Goal: Transaction & Acquisition: Book appointment/travel/reservation

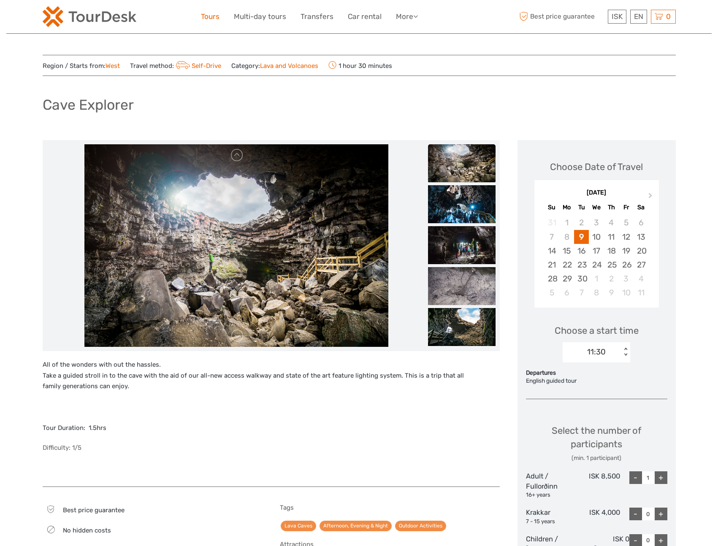
click at [209, 18] on link "Tours" at bounding box center [210, 17] width 19 height 12
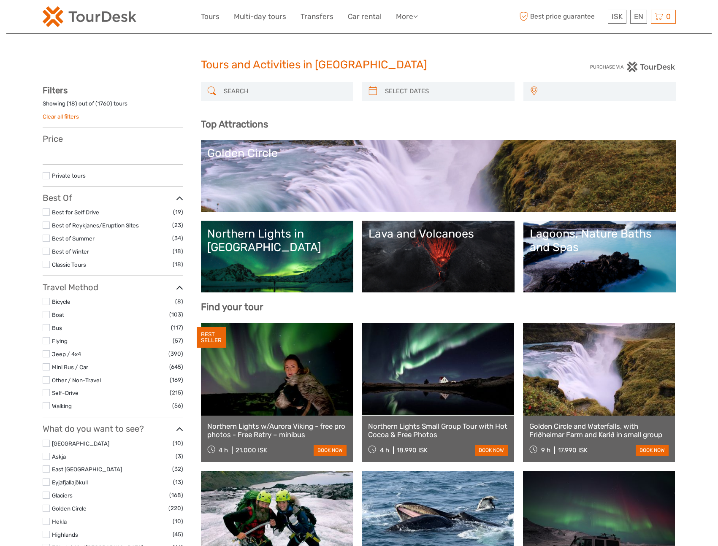
select select
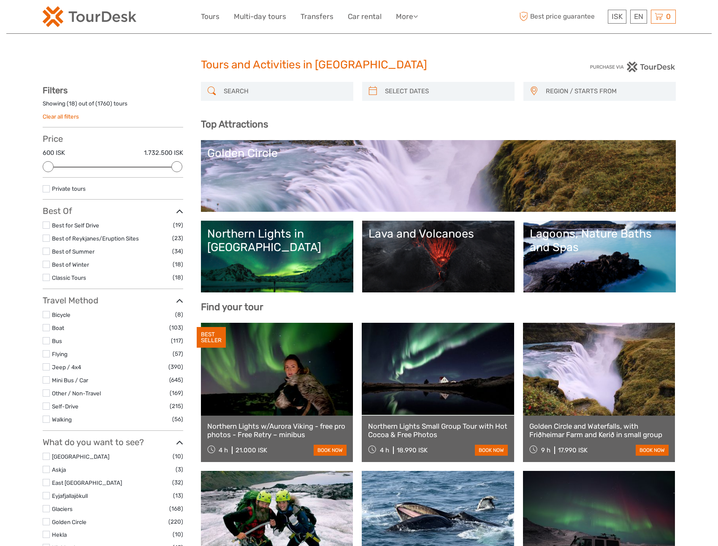
click at [235, 95] on input "search" at bounding box center [284, 91] width 129 height 15
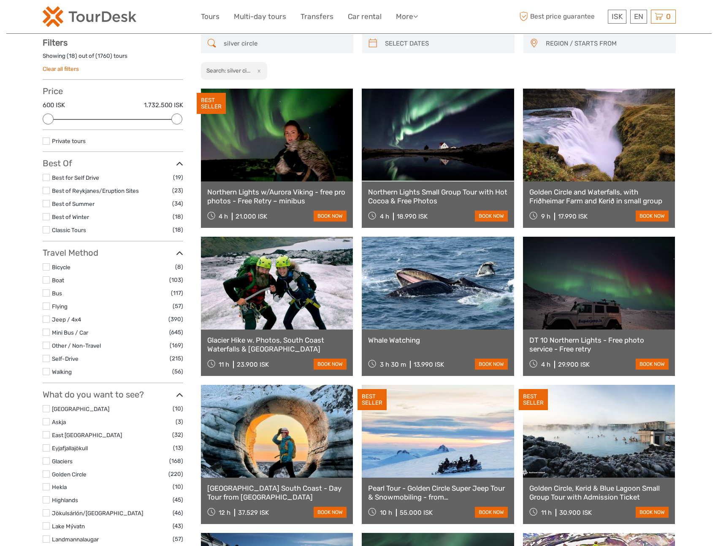
scroll to position [48, 0]
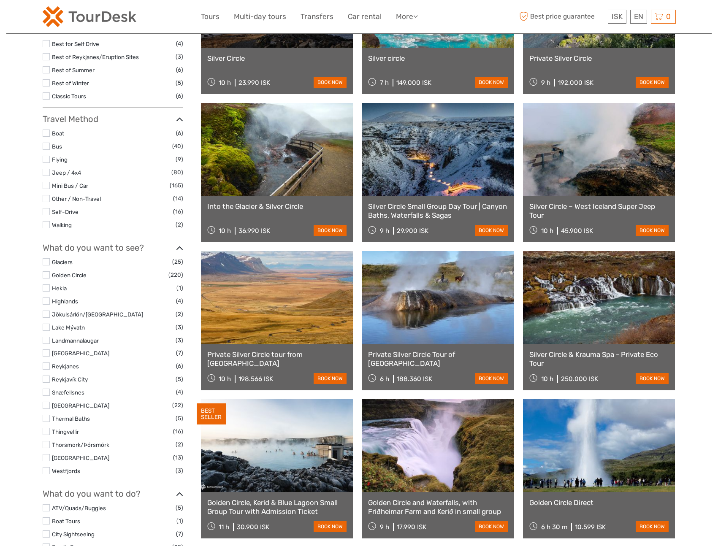
scroll to position [181, 0]
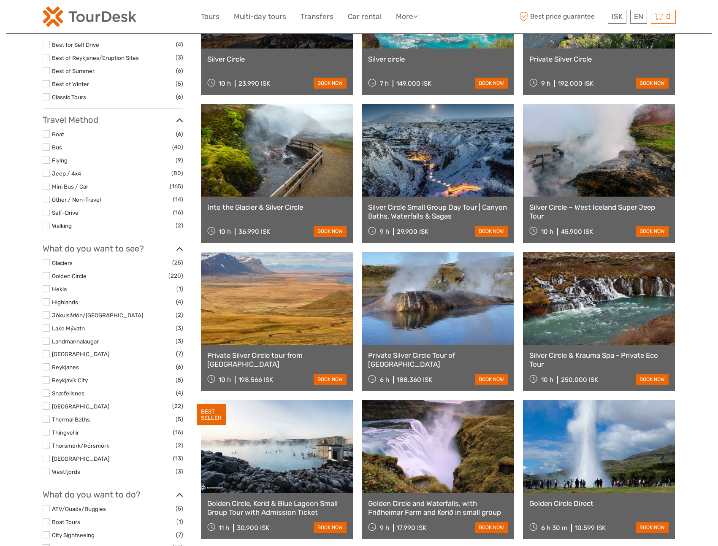
type input "silver circle"
click at [586, 277] on link at bounding box center [599, 298] width 152 height 93
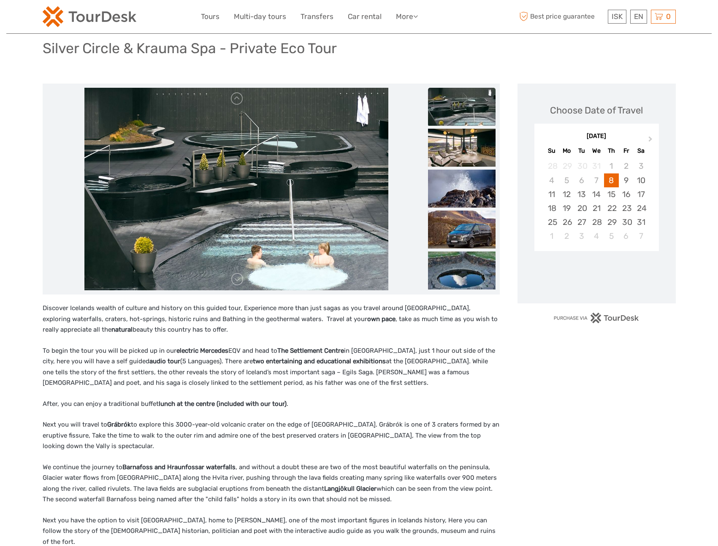
scroll to position [62, 0]
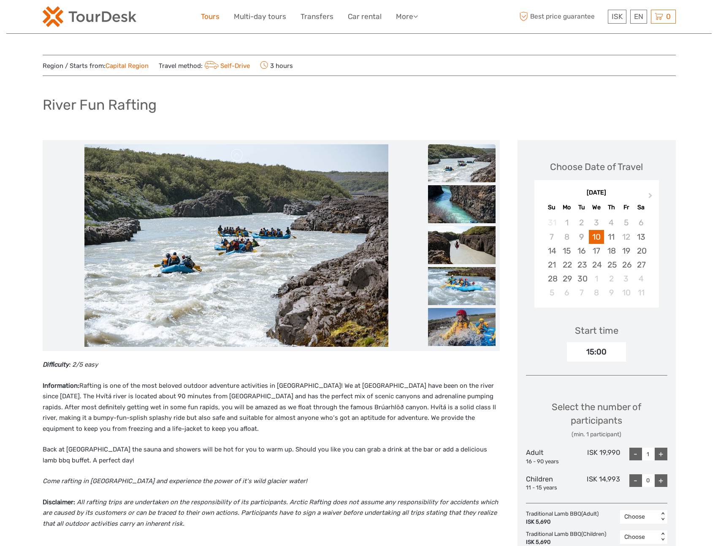
click at [212, 18] on link "Tours" at bounding box center [210, 17] width 19 height 12
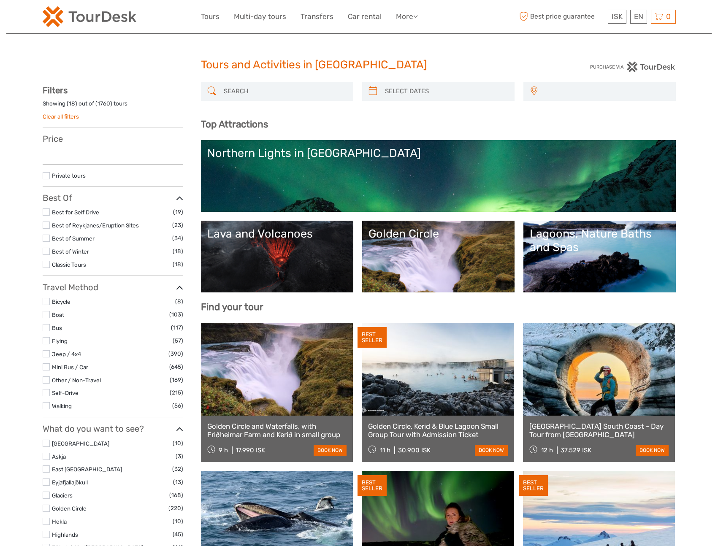
select select
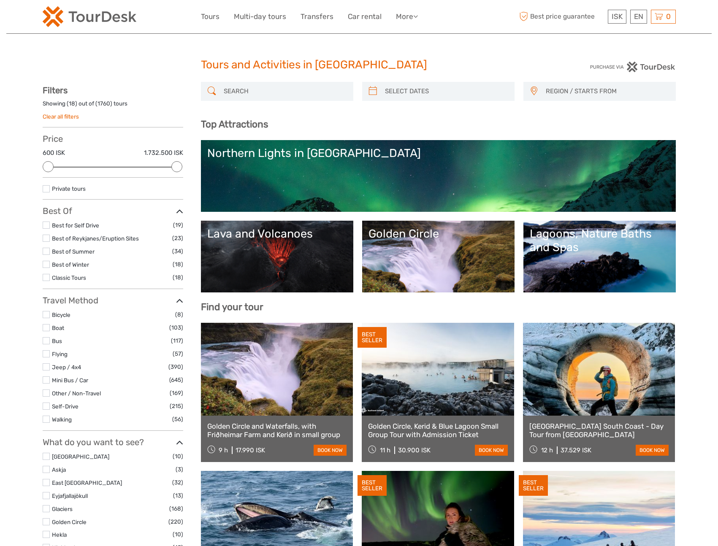
click at [409, 233] on div "Golden Circle" at bounding box center [438, 234] width 140 height 14
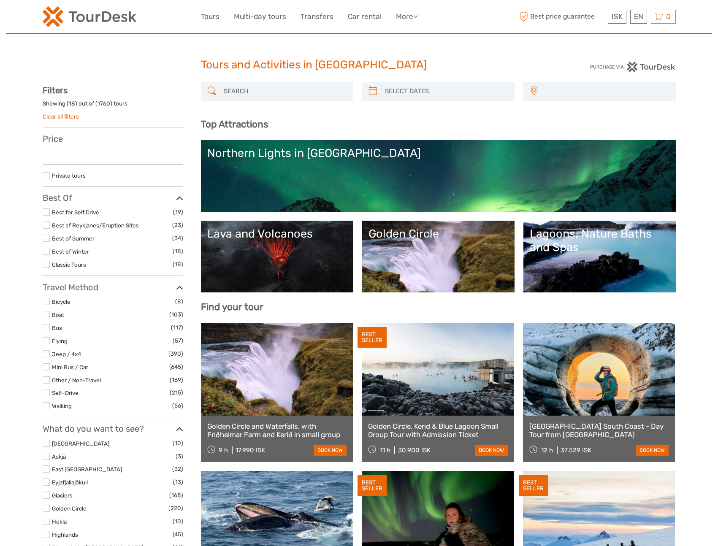
select select
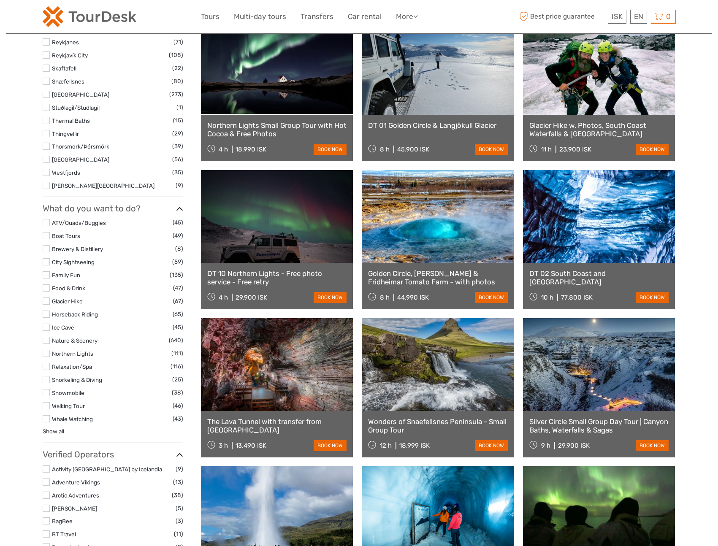
scroll to position [598, 0]
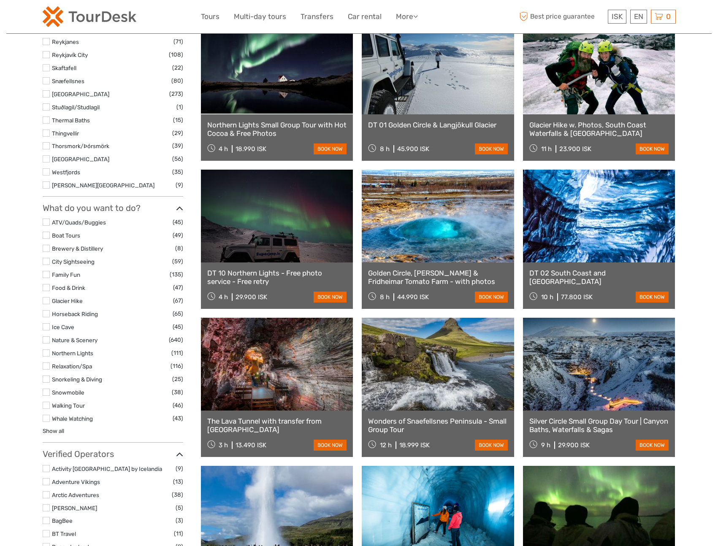
click at [46, 298] on label at bounding box center [46, 300] width 7 height 7
click at [0, 0] on input "checkbox" at bounding box center [0, 0] width 0 height 0
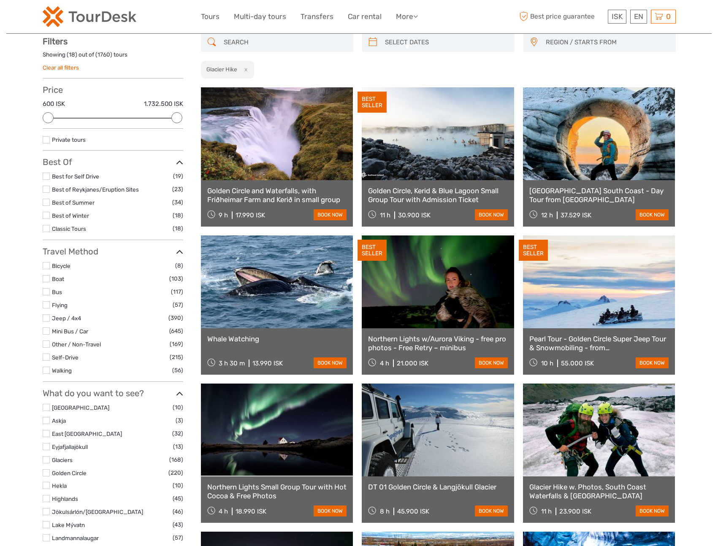
scroll to position [48, 0]
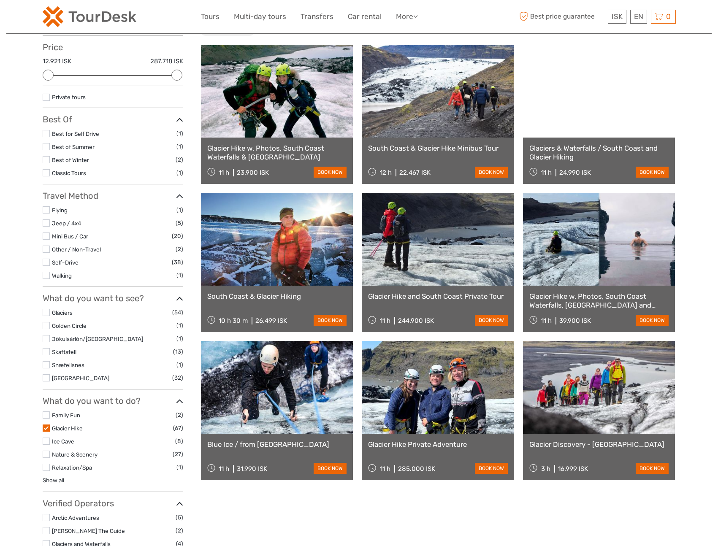
scroll to position [87, 0]
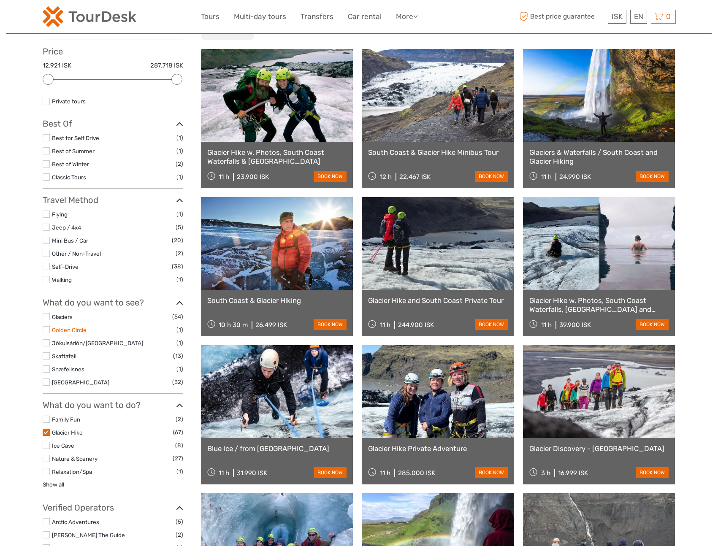
click at [72, 329] on link "Golden Circle" at bounding box center [69, 330] width 35 height 7
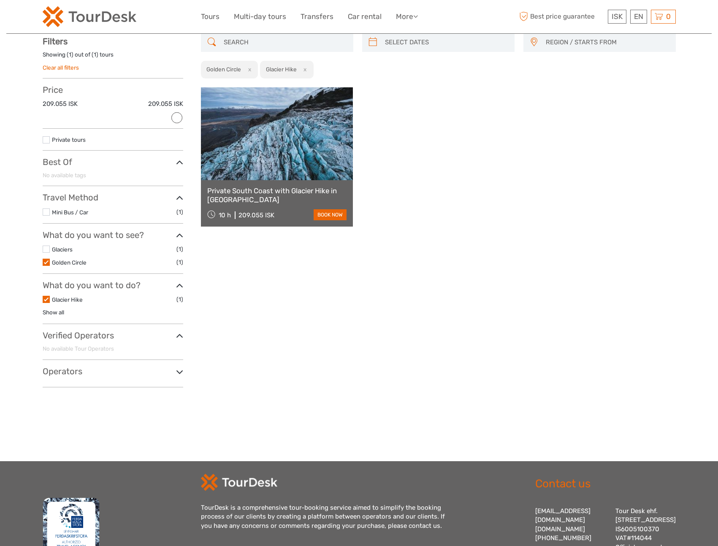
scroll to position [48, 0]
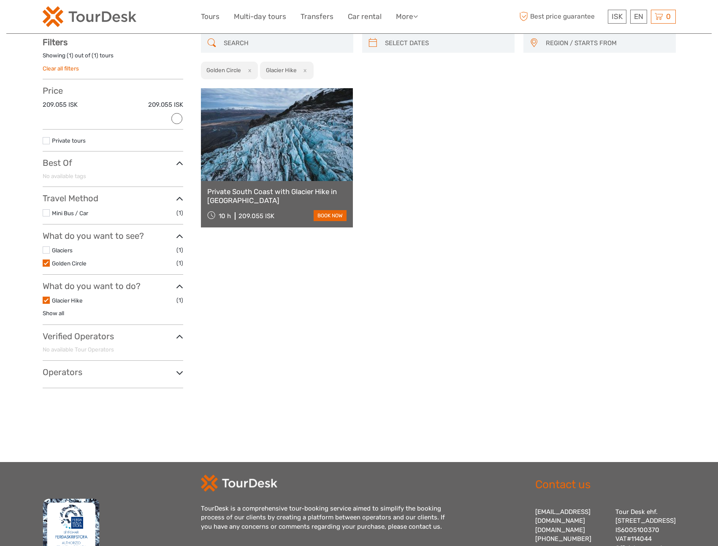
click at [306, 133] on link at bounding box center [277, 134] width 152 height 93
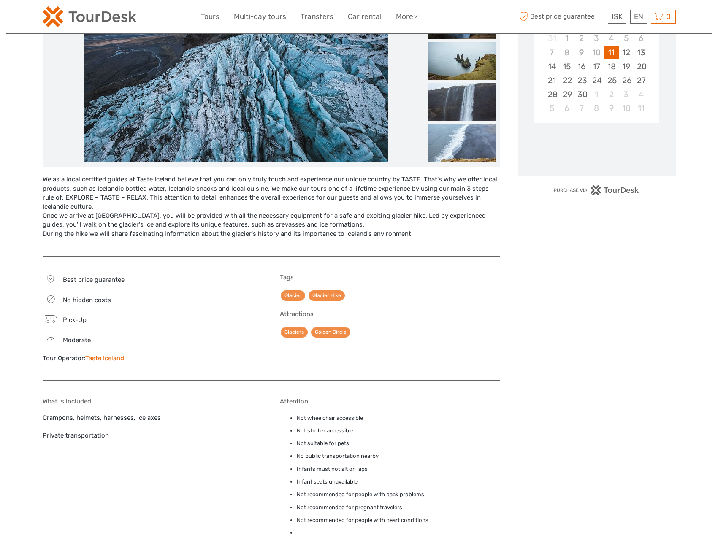
scroll to position [194, 0]
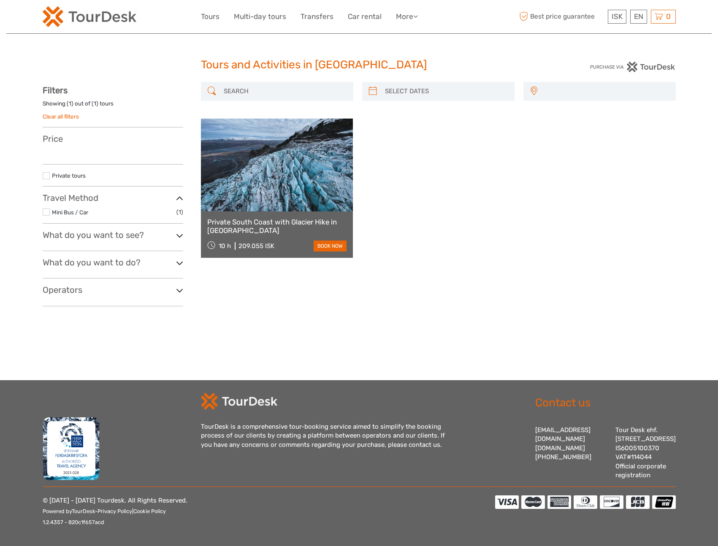
select select
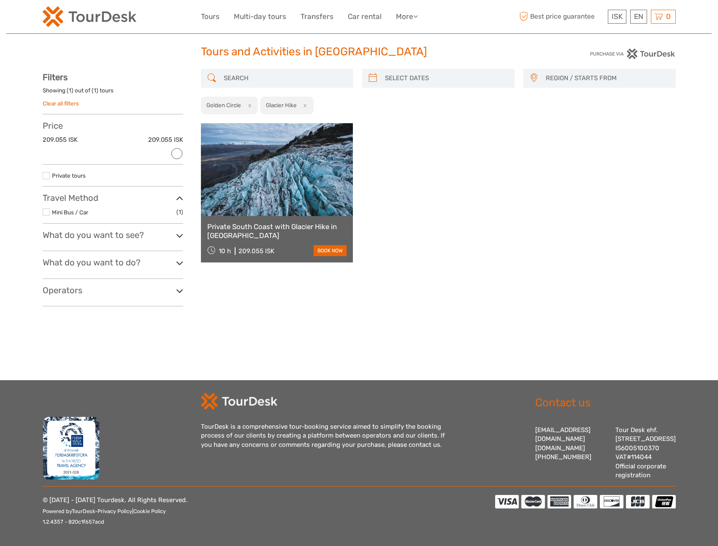
scroll to position [0, 0]
click at [207, 16] on link "Tours" at bounding box center [210, 17] width 19 height 12
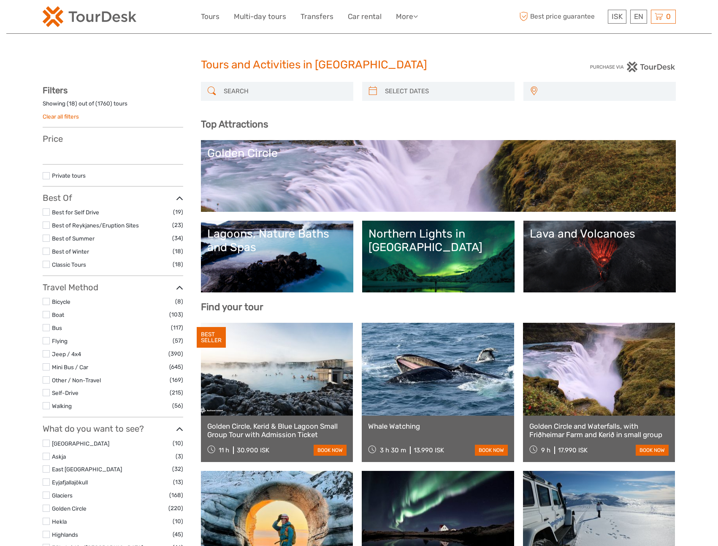
select select
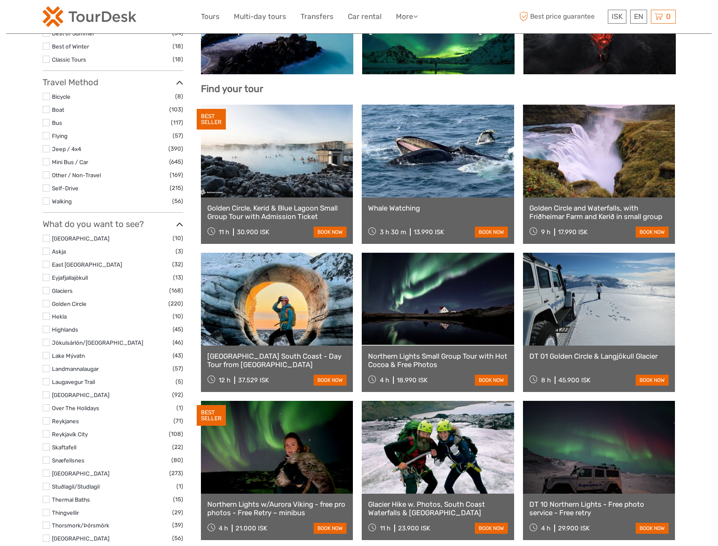
scroll to position [219, 0]
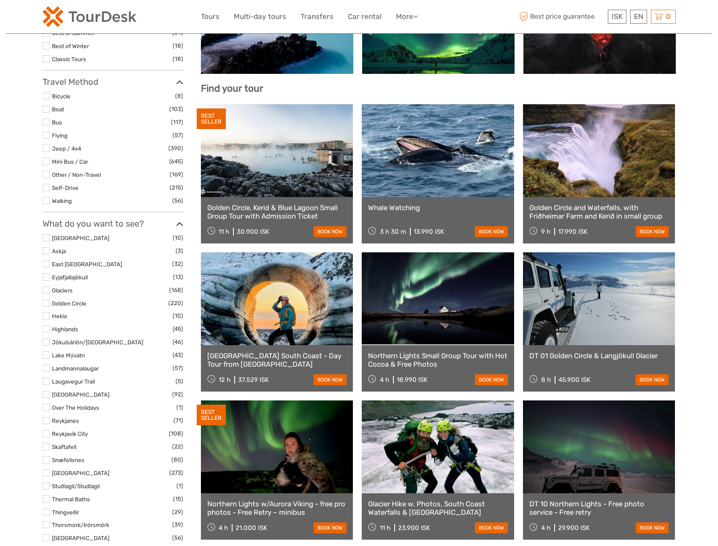
click at [579, 281] on link at bounding box center [599, 298] width 152 height 93
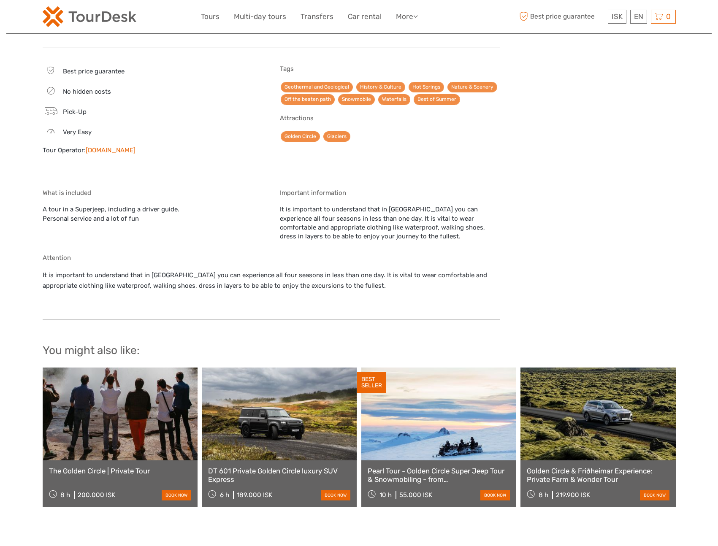
scroll to position [792, 0]
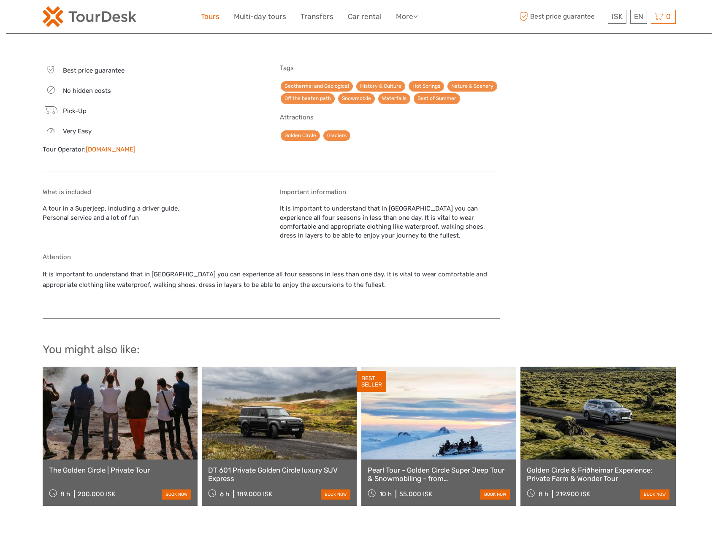
click at [212, 17] on link "Tours" at bounding box center [210, 17] width 19 height 12
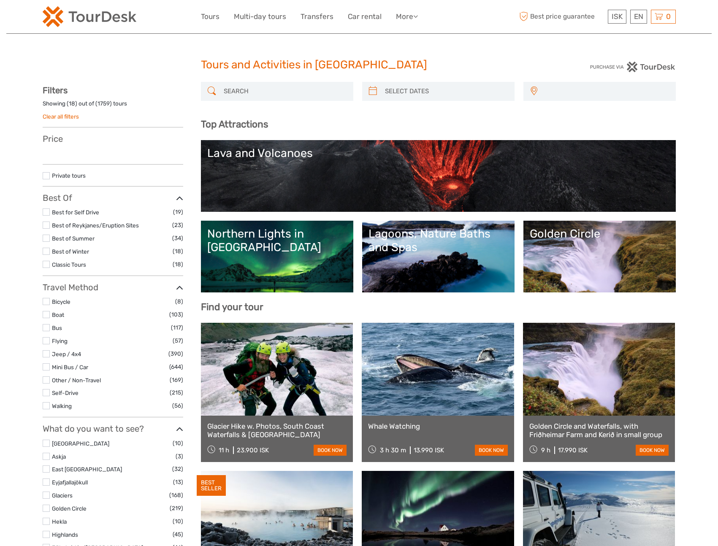
select select
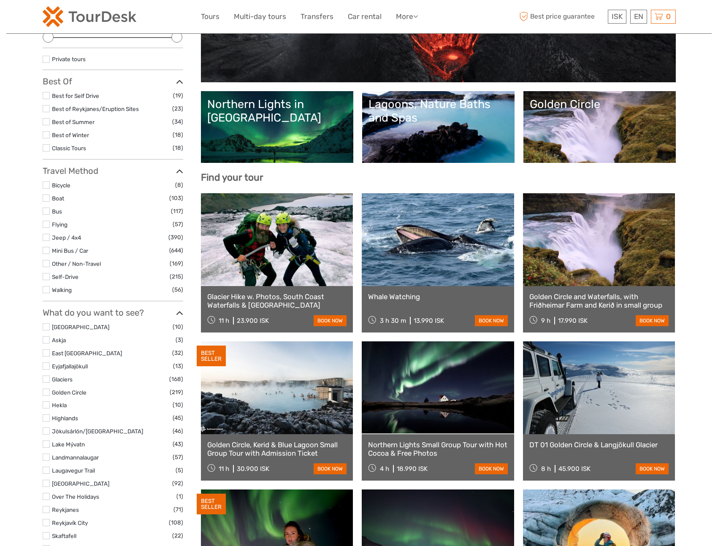
scroll to position [135, 0]
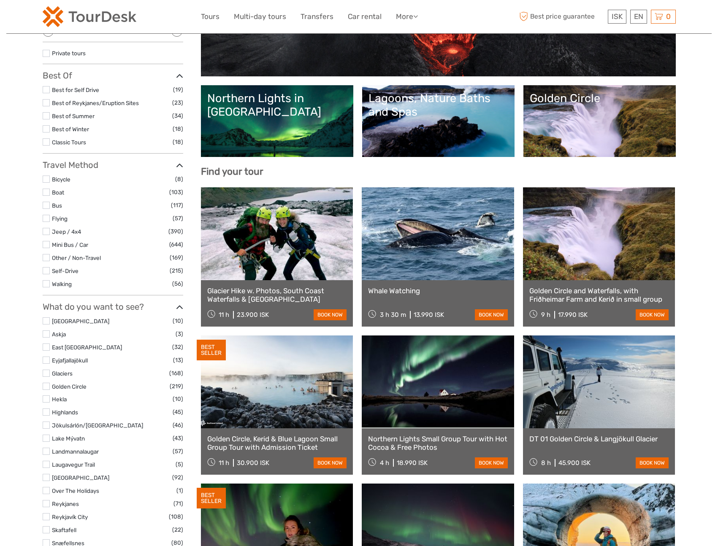
click at [256, 246] on link at bounding box center [277, 233] width 152 height 93
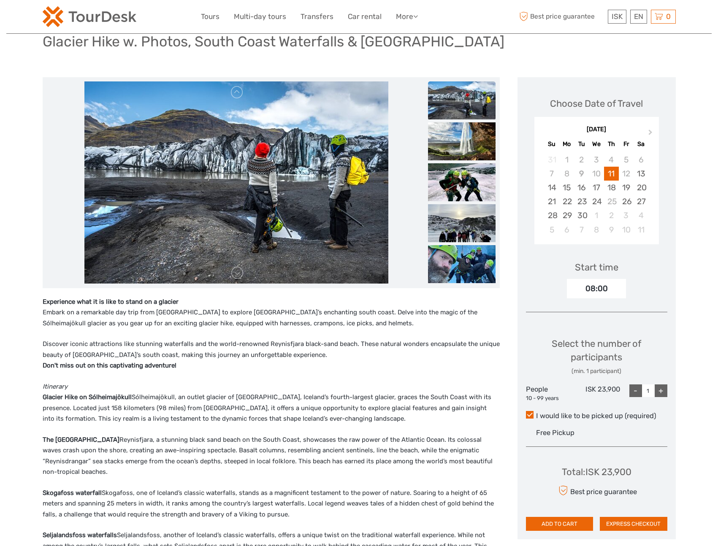
scroll to position [71, 0]
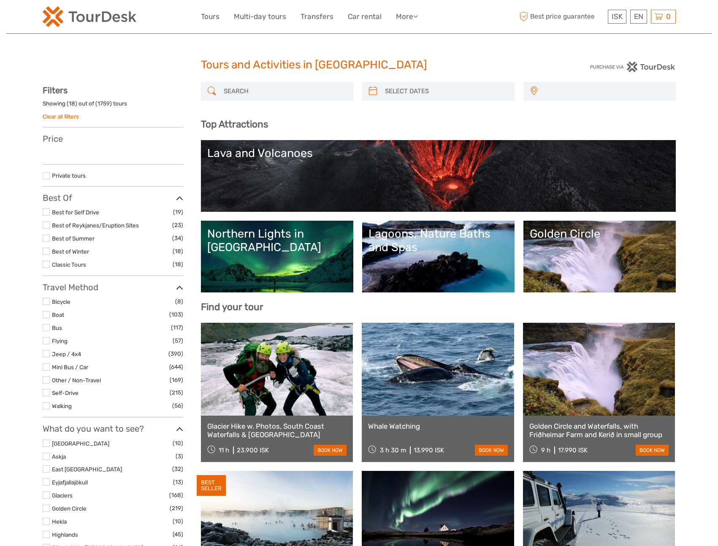
select select
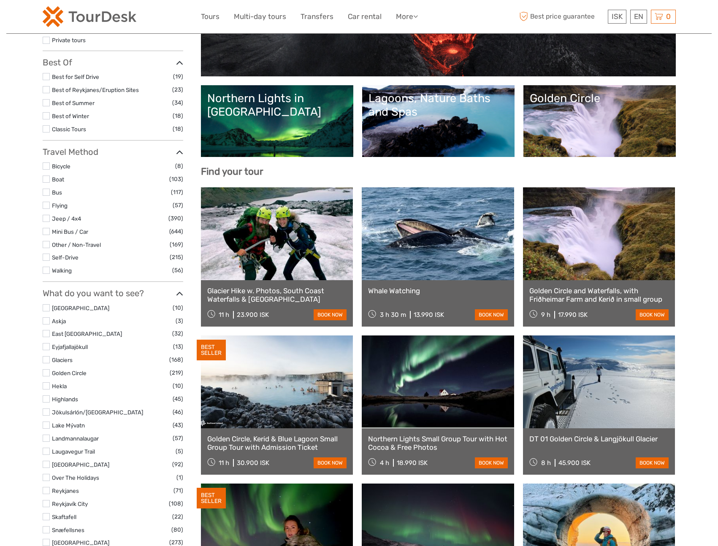
select select
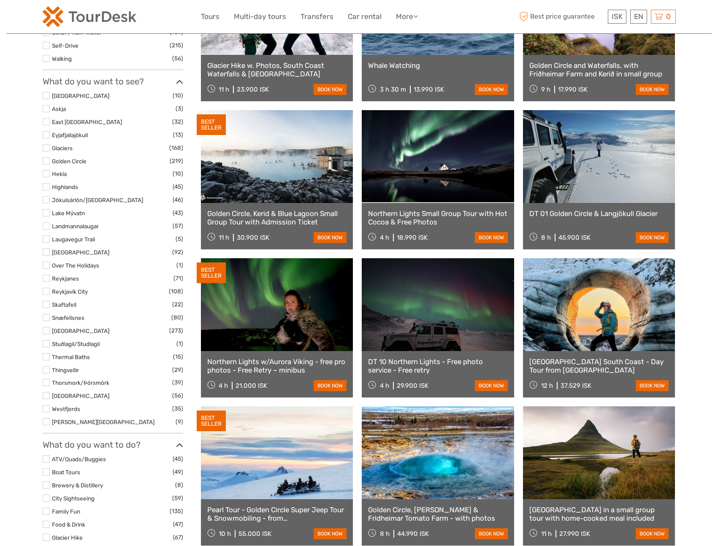
scroll to position [351, 0]
